Goal: Check status: Check status

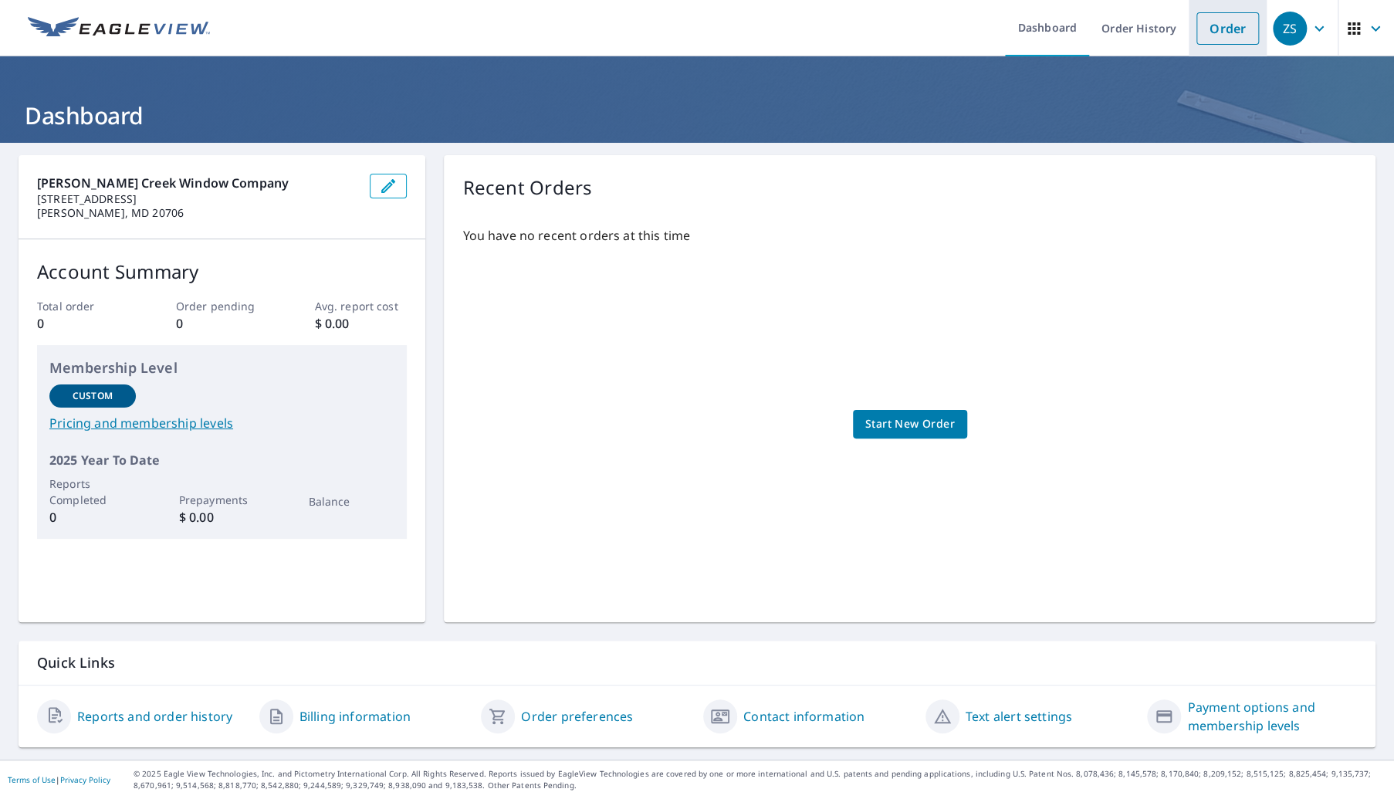
click at [1198, 32] on link "Order" at bounding box center [1227, 28] width 63 height 32
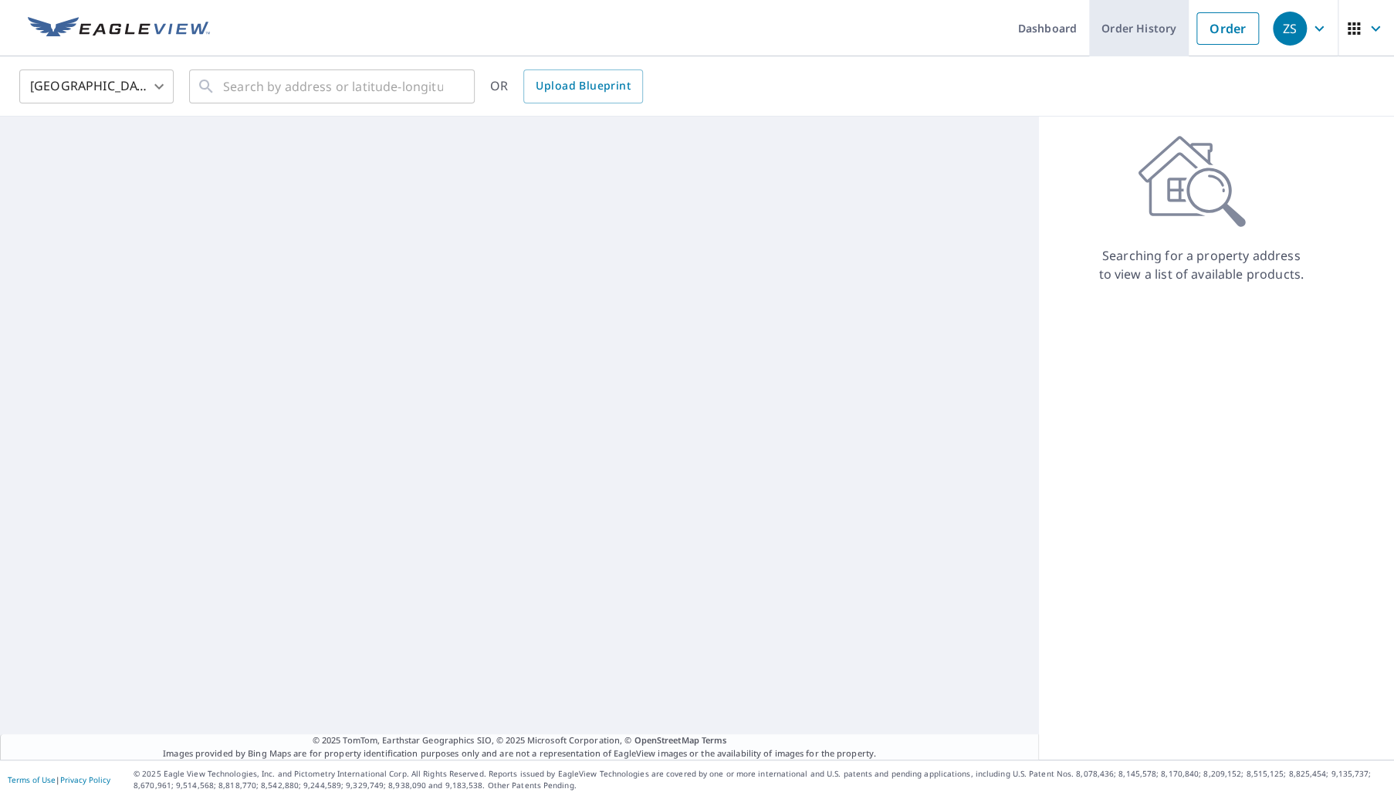
drag, startPoint x: 1198, startPoint y: 32, endPoint x: 1148, endPoint y: 31, distance: 50.2
click at [1148, 31] on ul "Dashboard Order History Order" at bounding box center [742, 28] width 1047 height 56
click at [1148, 31] on link "Order History" at bounding box center [1139, 28] width 100 height 56
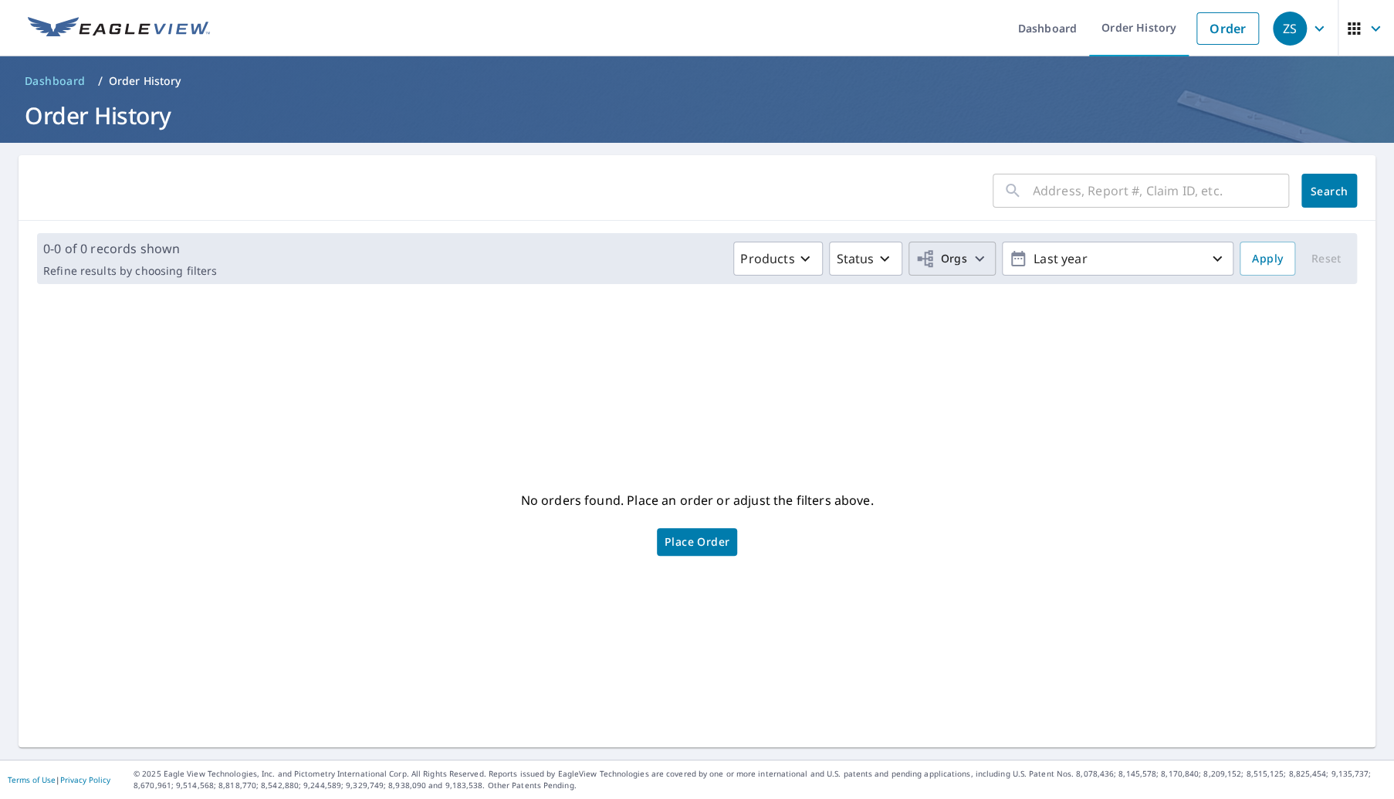
click at [979, 249] on button "Orgs" at bounding box center [951, 259] width 87 height 34
click at [637, 344] on input "[PERSON_NAME] Creek Window Company" at bounding box center [639, 347] width 19 height 19
checkbox input "true"
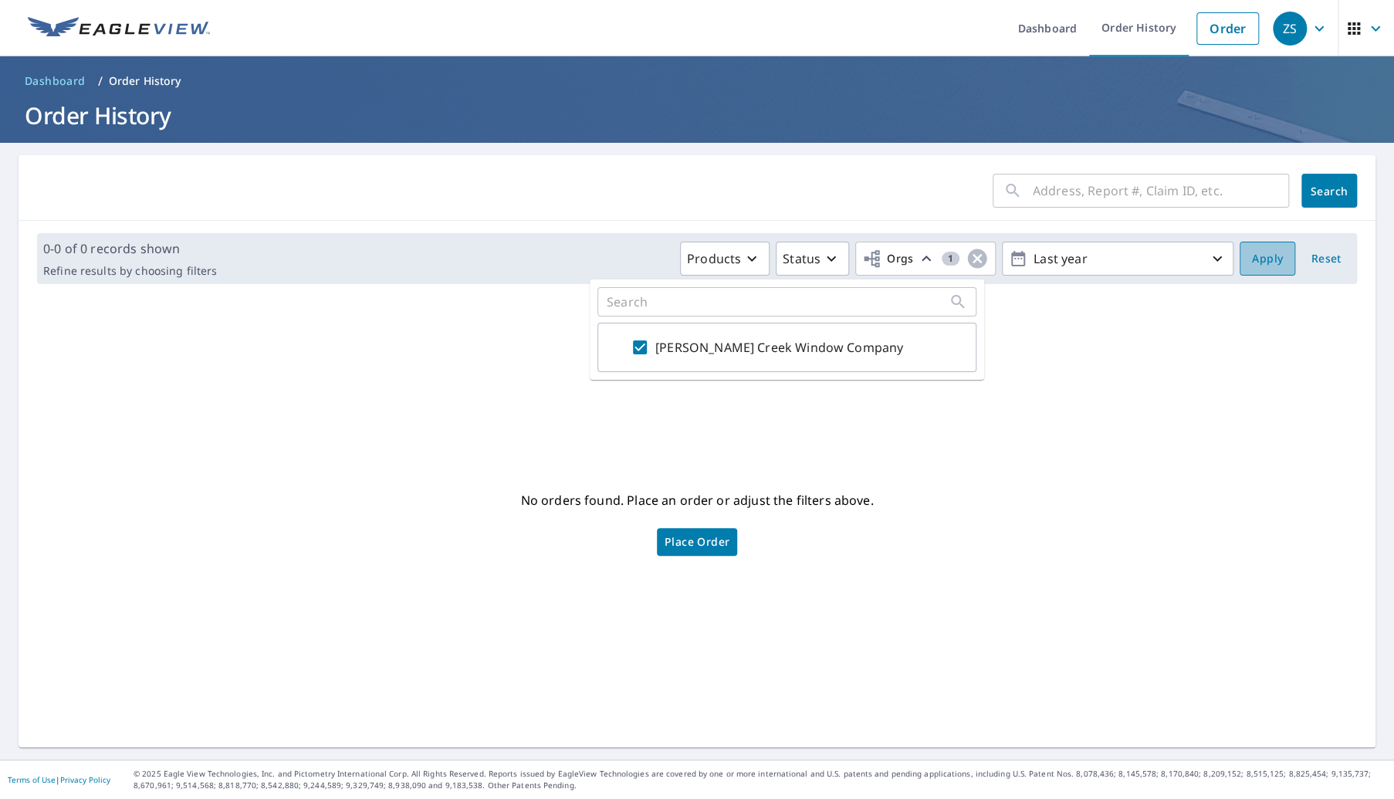
click at [1252, 253] on span "Apply" at bounding box center [1267, 258] width 31 height 19
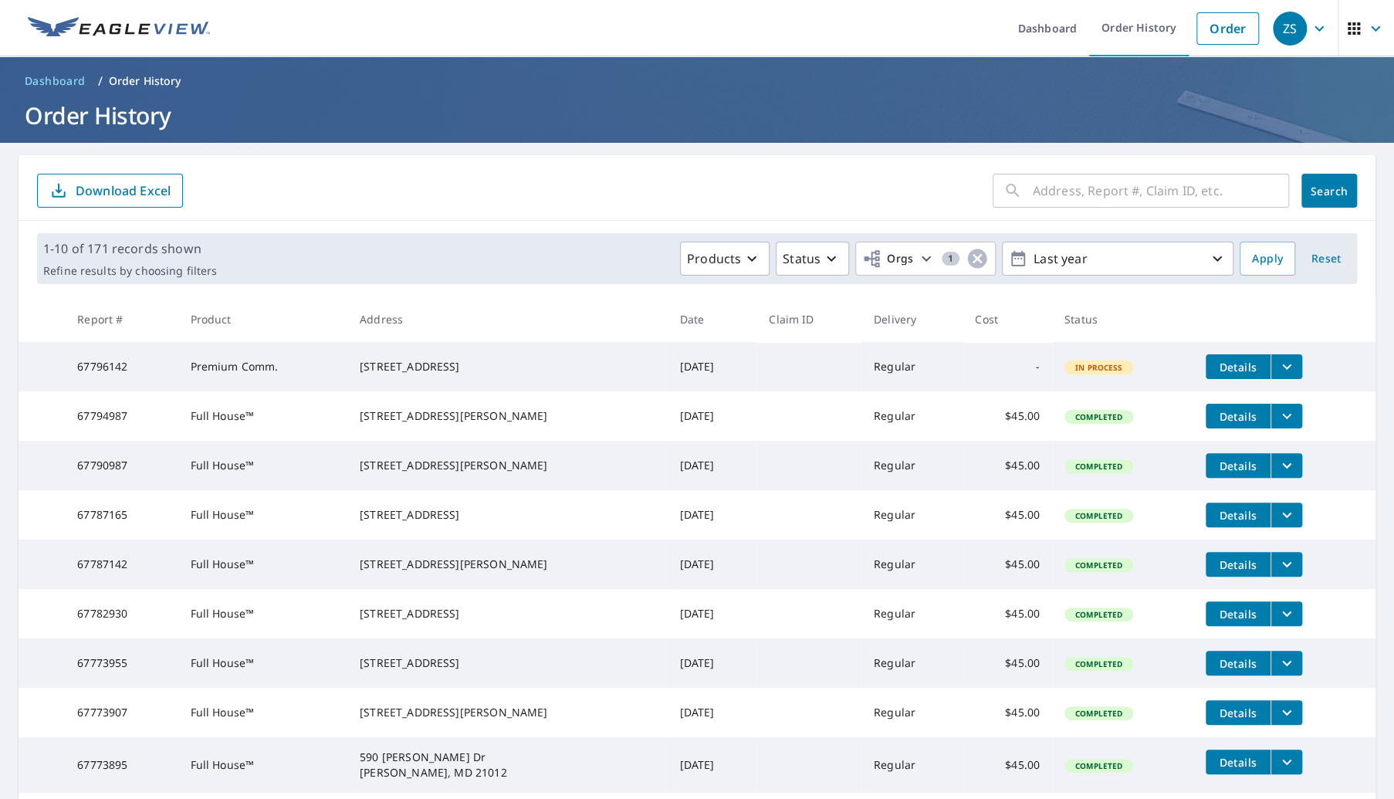
click at [1107, 205] on input "text" at bounding box center [1161, 190] width 256 height 43
type input "1936"
click button "Search" at bounding box center [1329, 191] width 56 height 34
